Goal: Task Accomplishment & Management: Manage account settings

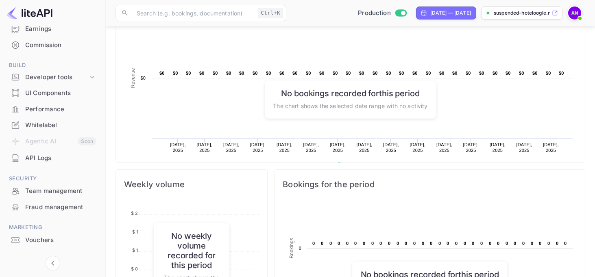
scroll to position [114, 0]
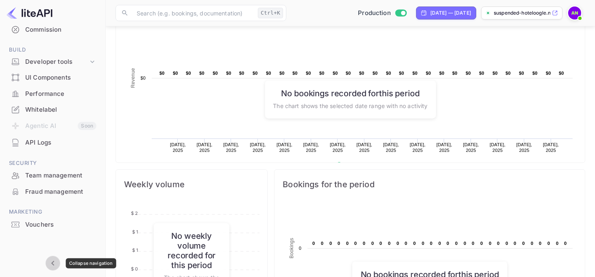
click at [52, 267] on icon "Collapse navigation" at bounding box center [53, 264] width 10 height 10
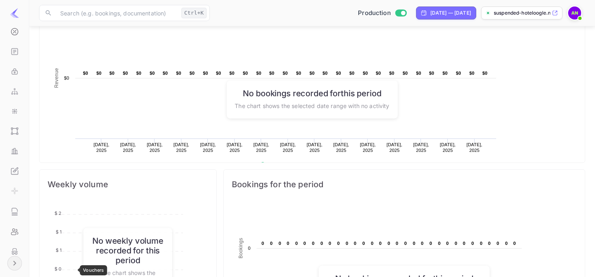
scroll to position [126, 171]
click at [11, 263] on icon "Expand navigation" at bounding box center [15, 264] width 10 height 10
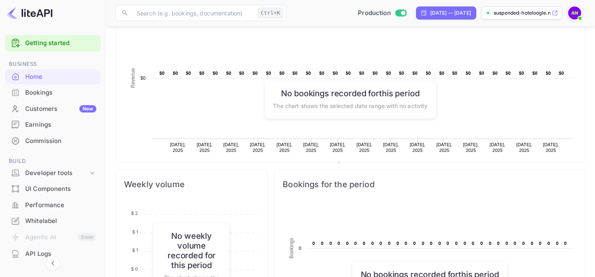
scroll to position [0, 0]
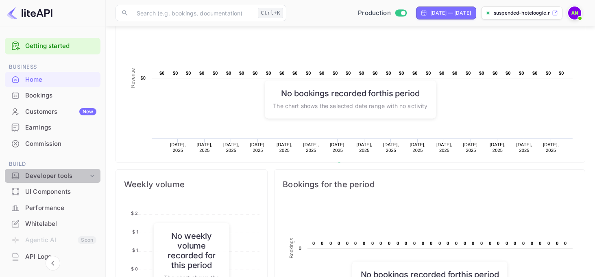
click at [65, 170] on div "Developer tools" at bounding box center [53, 176] width 96 height 14
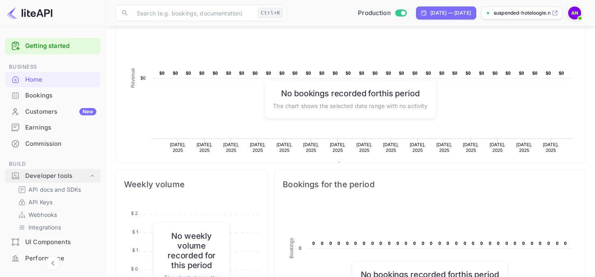
click at [65, 170] on div "Developer tools" at bounding box center [53, 176] width 96 height 14
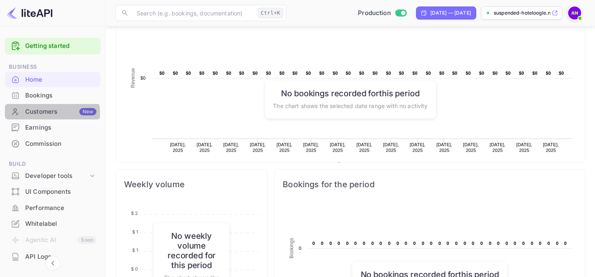
click at [45, 113] on div "Customers New" at bounding box center [60, 111] width 71 height 9
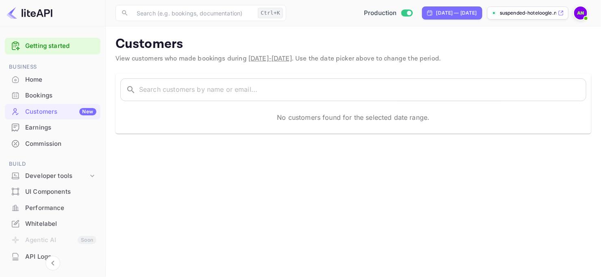
click at [277, 61] on span "[DATE] - [DATE]" at bounding box center [270, 58] width 44 height 9
click at [292, 60] on span "[DATE] - [DATE]" at bounding box center [270, 58] width 44 height 9
click at [39, 133] on div "Earnings" at bounding box center [53, 128] width 96 height 16
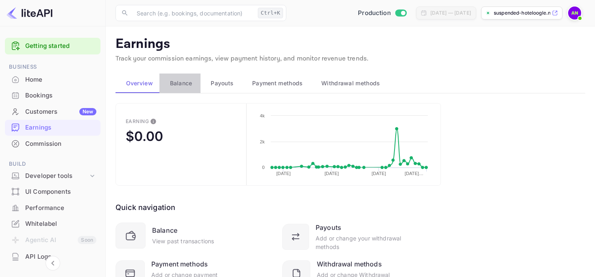
click at [176, 84] on span "Balance" at bounding box center [181, 83] width 22 height 10
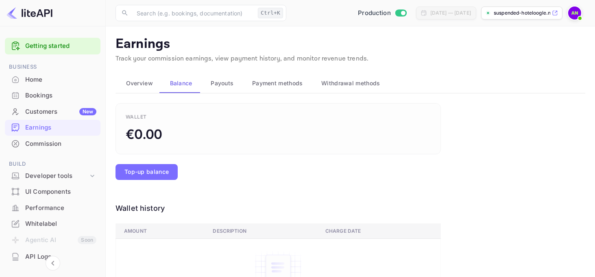
click at [150, 80] on span "Overview" at bounding box center [139, 83] width 27 height 10
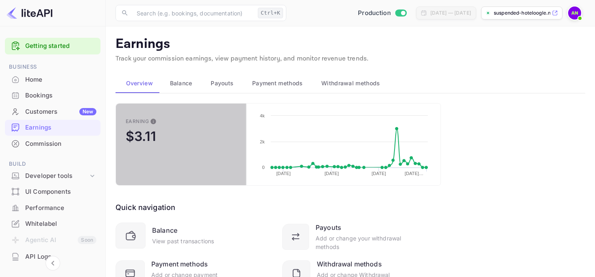
click at [173, 141] on button "Earning $3.11" at bounding box center [180, 144] width 131 height 83
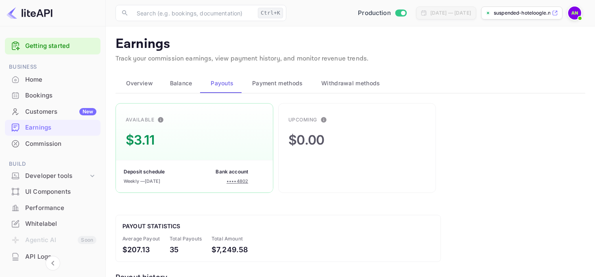
click at [255, 87] on span "Payment methods" at bounding box center [277, 83] width 51 height 10
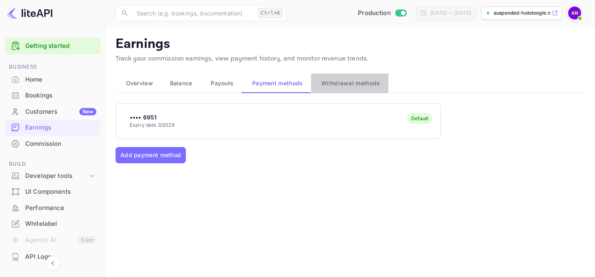
click at [325, 85] on span "Withdrawal methods" at bounding box center [350, 83] width 59 height 10
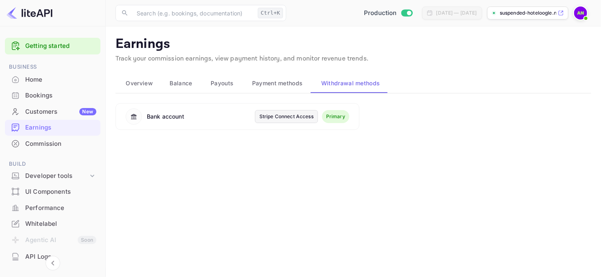
click at [37, 138] on div "Commission" at bounding box center [53, 144] width 96 height 16
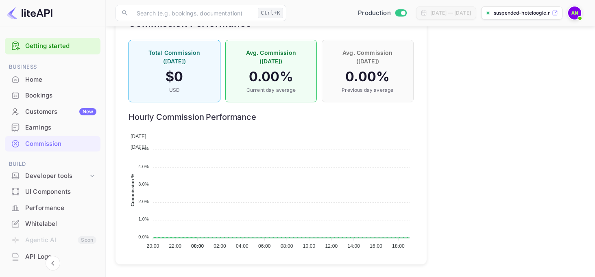
scroll to position [595, 0]
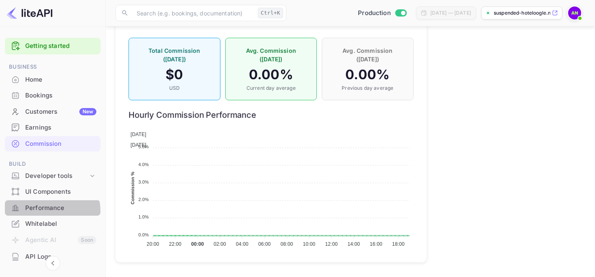
click at [48, 211] on div "Performance" at bounding box center [60, 208] width 71 height 9
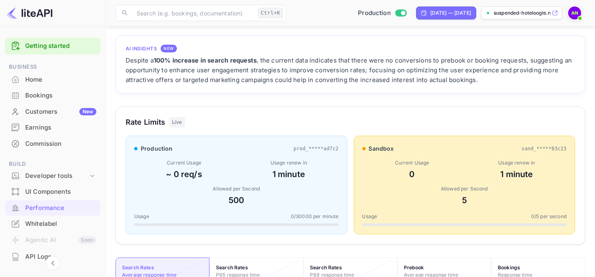
scroll to position [163, 0]
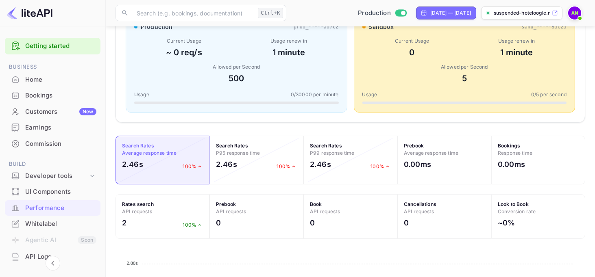
click at [44, 225] on div "Whitelabel" at bounding box center [60, 224] width 71 height 9
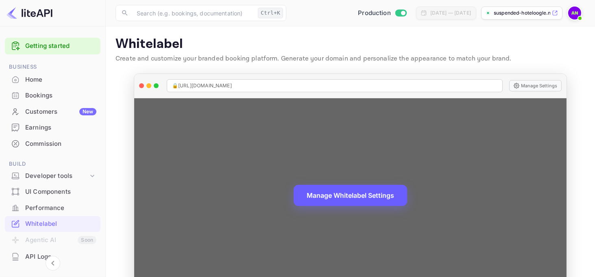
click at [355, 193] on button "Manage Whitelabel Settings" at bounding box center [350, 195] width 113 height 21
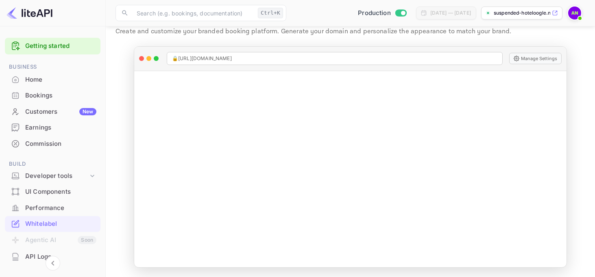
scroll to position [114, 0]
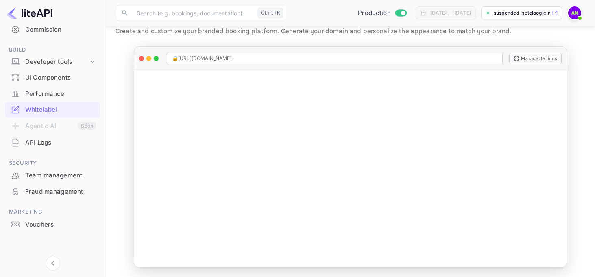
click at [47, 171] on div "Team management" at bounding box center [60, 175] width 71 height 9
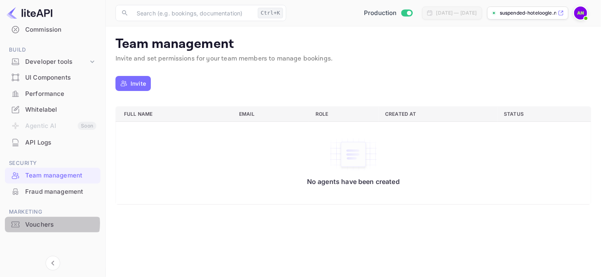
click at [49, 223] on div "Vouchers" at bounding box center [60, 224] width 71 height 9
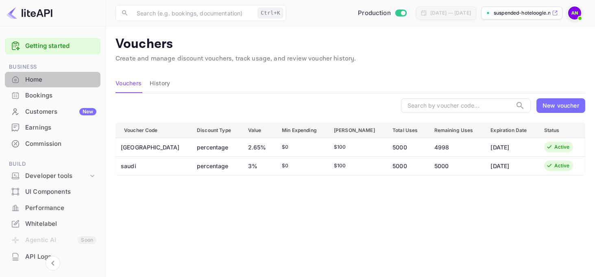
click at [55, 76] on div "Home" at bounding box center [60, 79] width 71 height 9
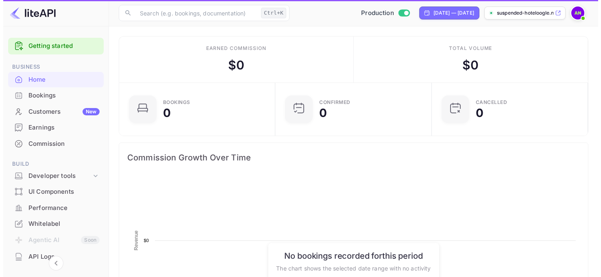
scroll to position [126, 145]
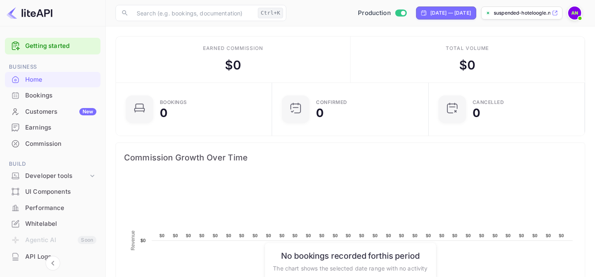
click at [45, 129] on div "Earnings" at bounding box center [60, 127] width 71 height 9
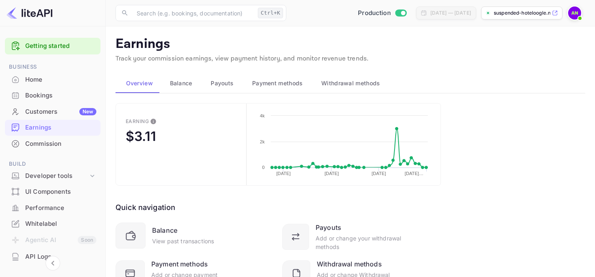
click at [359, 83] on span "Withdrawal methods" at bounding box center [350, 83] width 59 height 10
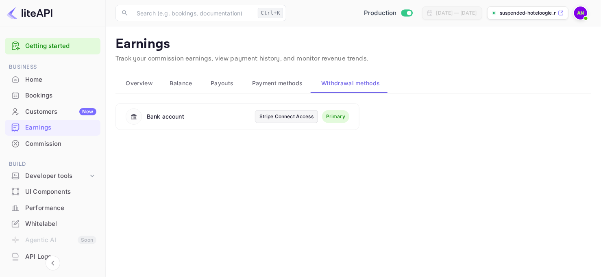
click at [291, 115] on div "Stripe Connect Access" at bounding box center [286, 116] width 54 height 7
click at [582, 13] on img at bounding box center [580, 13] width 13 height 13
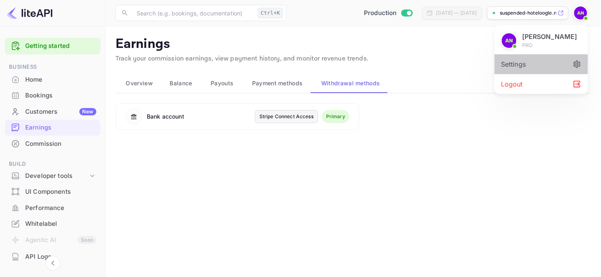
click at [526, 66] on div "Settings" at bounding box center [541, 64] width 94 height 20
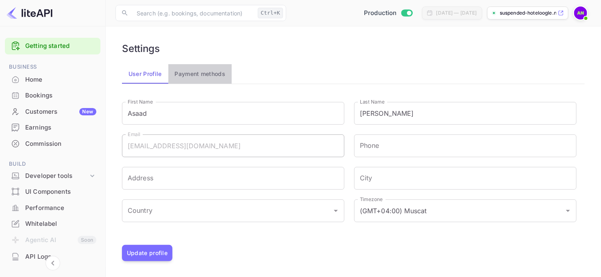
click at [208, 79] on button "Payment methods" at bounding box center [200, 74] width 64 height 20
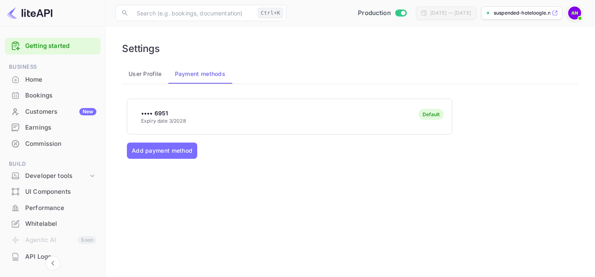
click at [132, 70] on button "User Profile" at bounding box center [145, 74] width 46 height 20
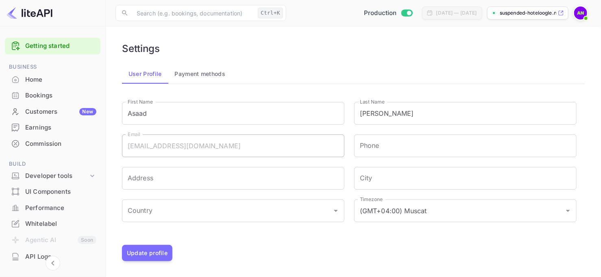
click at [588, 10] on span at bounding box center [580, 13] width 15 height 15
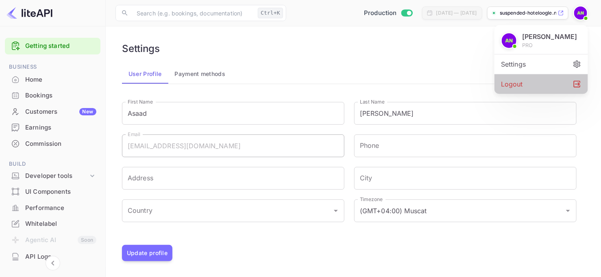
click at [514, 87] on div "Logout" at bounding box center [541, 84] width 94 height 20
